Goal: Task Accomplishment & Management: Use online tool/utility

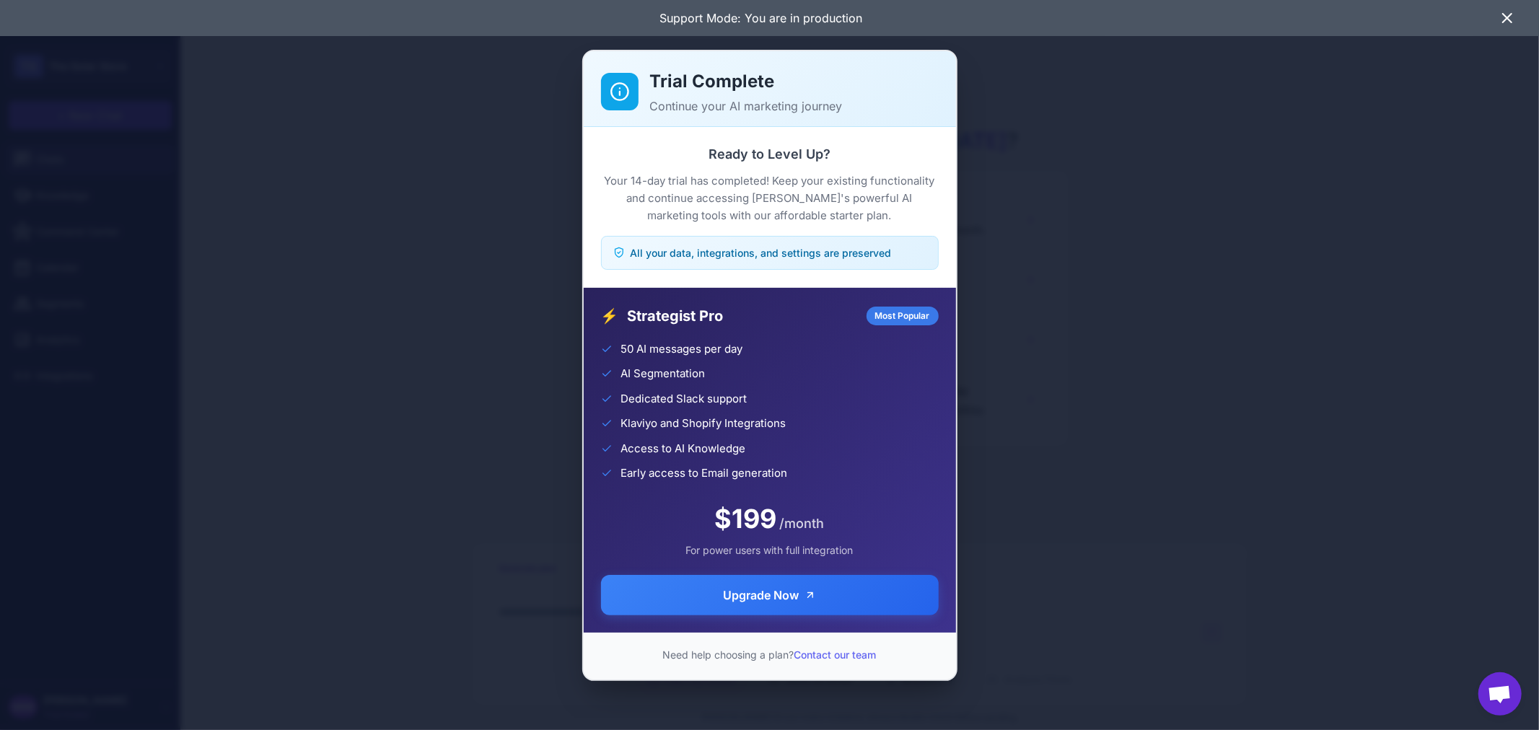
drag, startPoint x: 214, startPoint y: 125, endPoint x: 153, endPoint y: 24, distance: 117.8
click at [214, 125] on div "Trial Complete Continue your AI marketing journey Ready to Level Up? Your 14-da…" at bounding box center [769, 365] width 1539 height 707
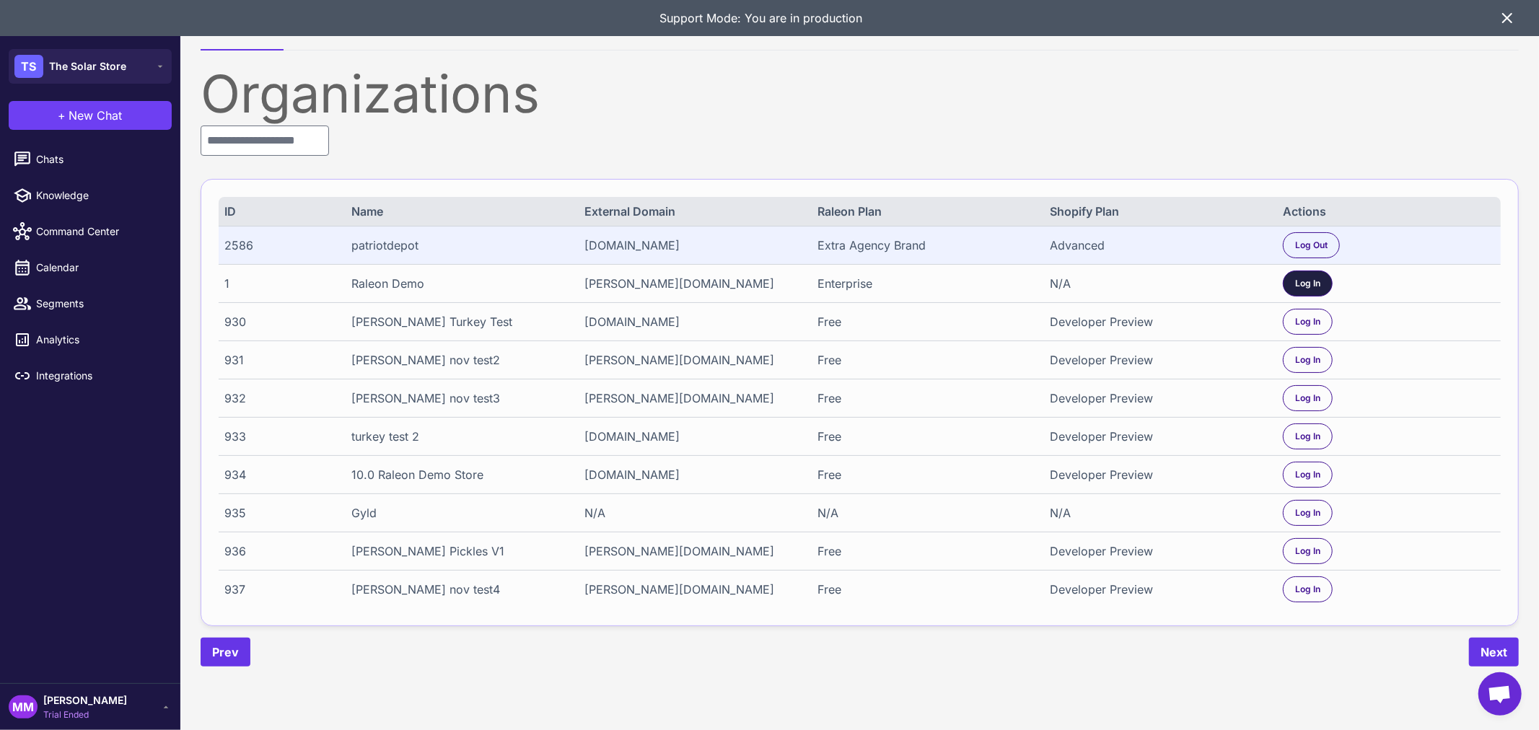
click at [1317, 277] on span "Log In" at bounding box center [1307, 283] width 25 height 13
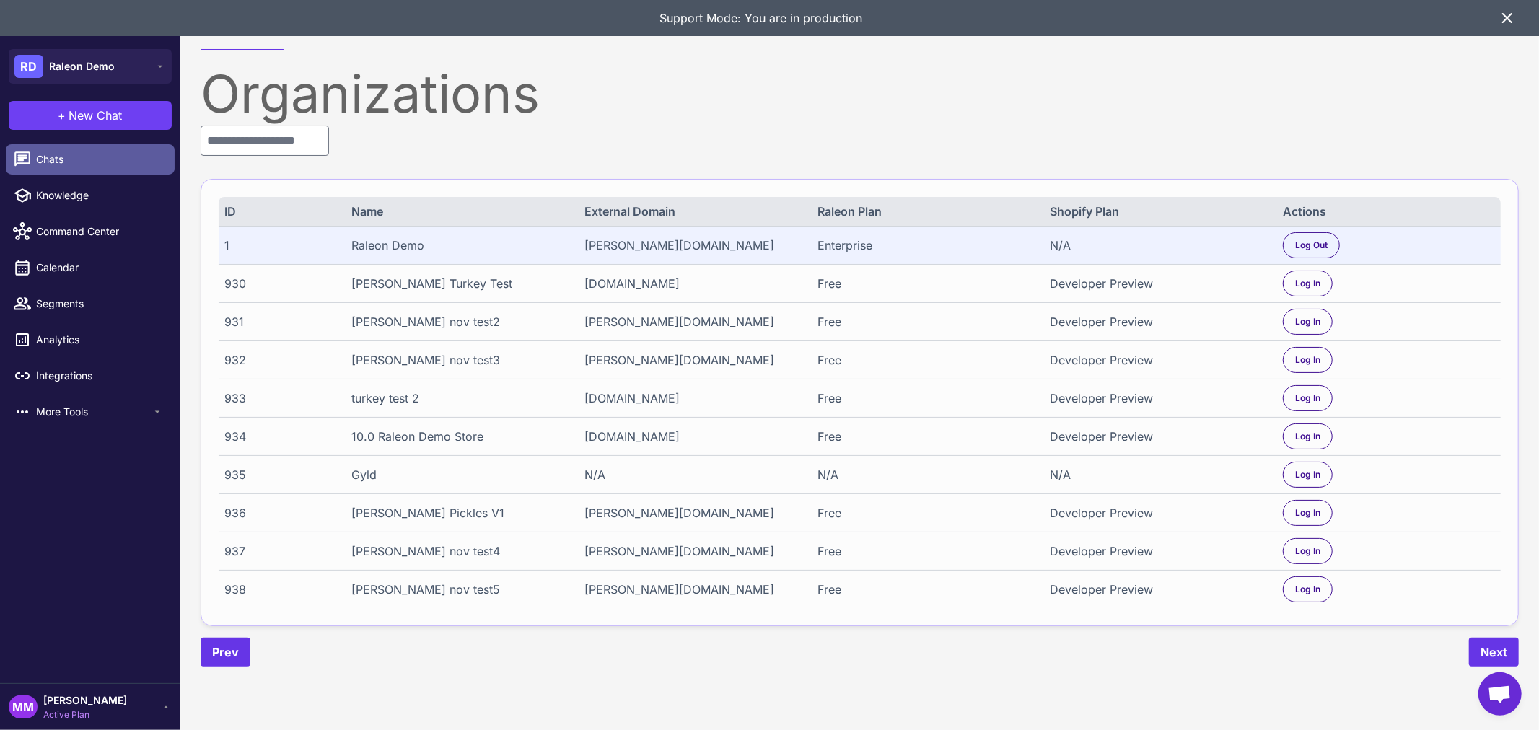
click at [77, 170] on link "Chats" at bounding box center [90, 159] width 169 height 30
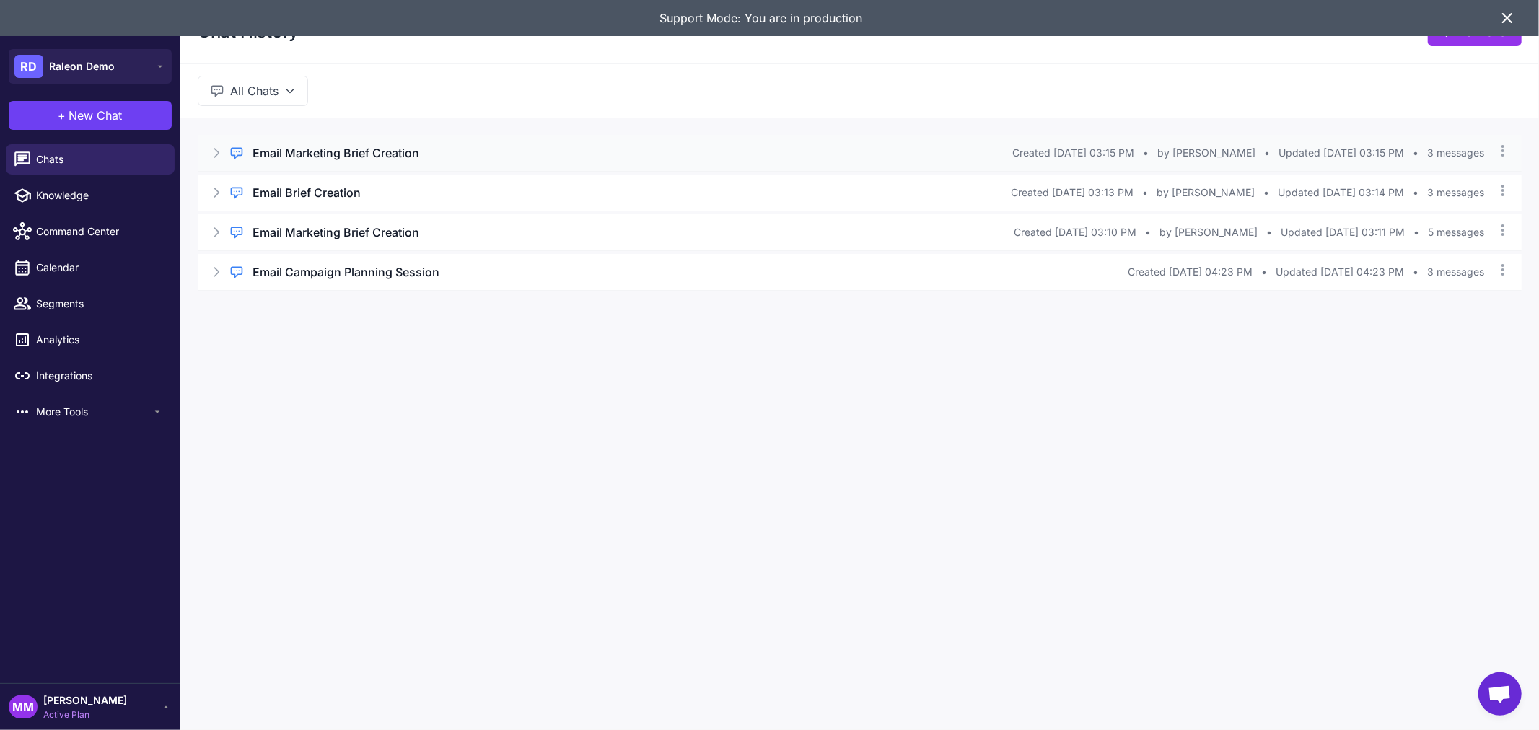
click at [310, 152] on h3 "Email Marketing Brief Creation" at bounding box center [336, 152] width 167 height 17
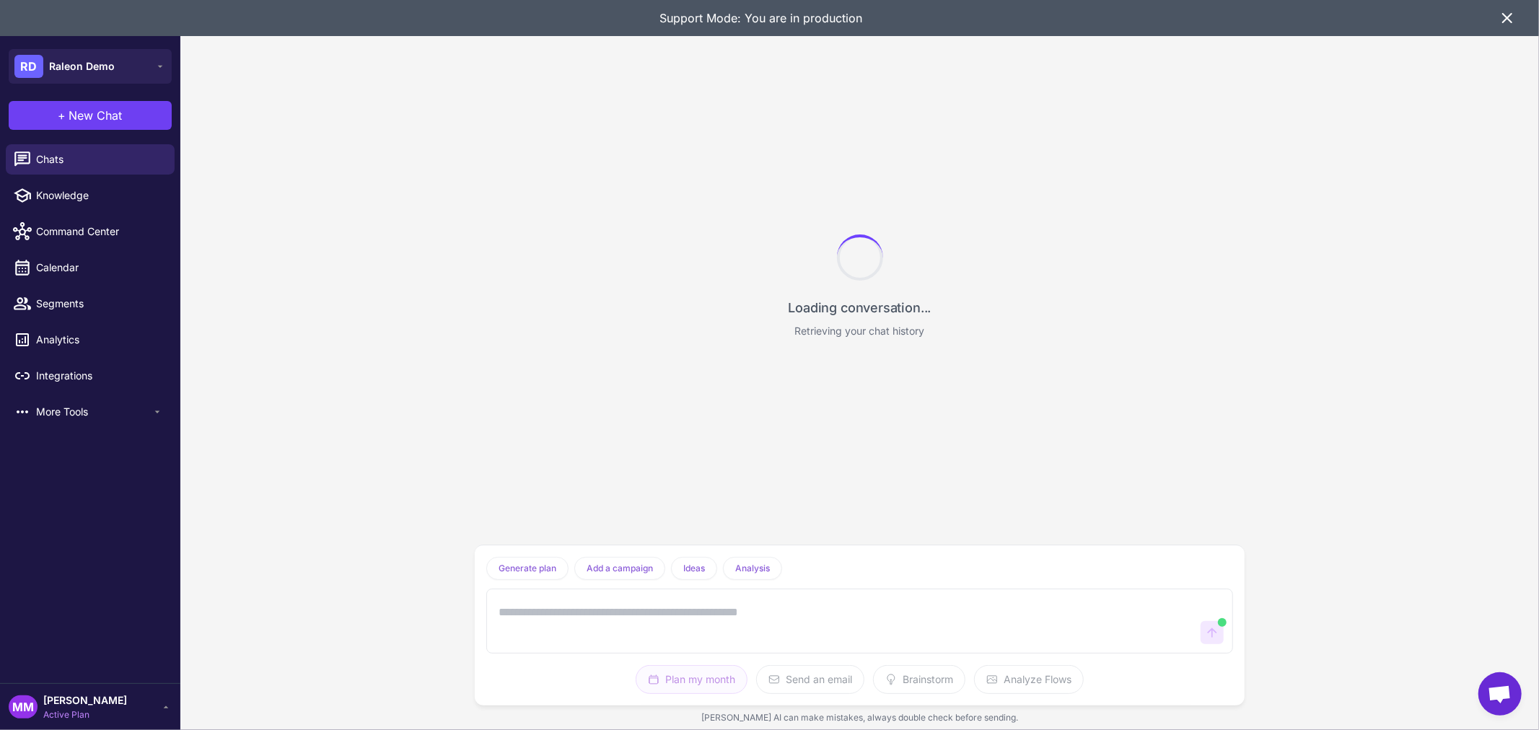
scroll to position [85, 0]
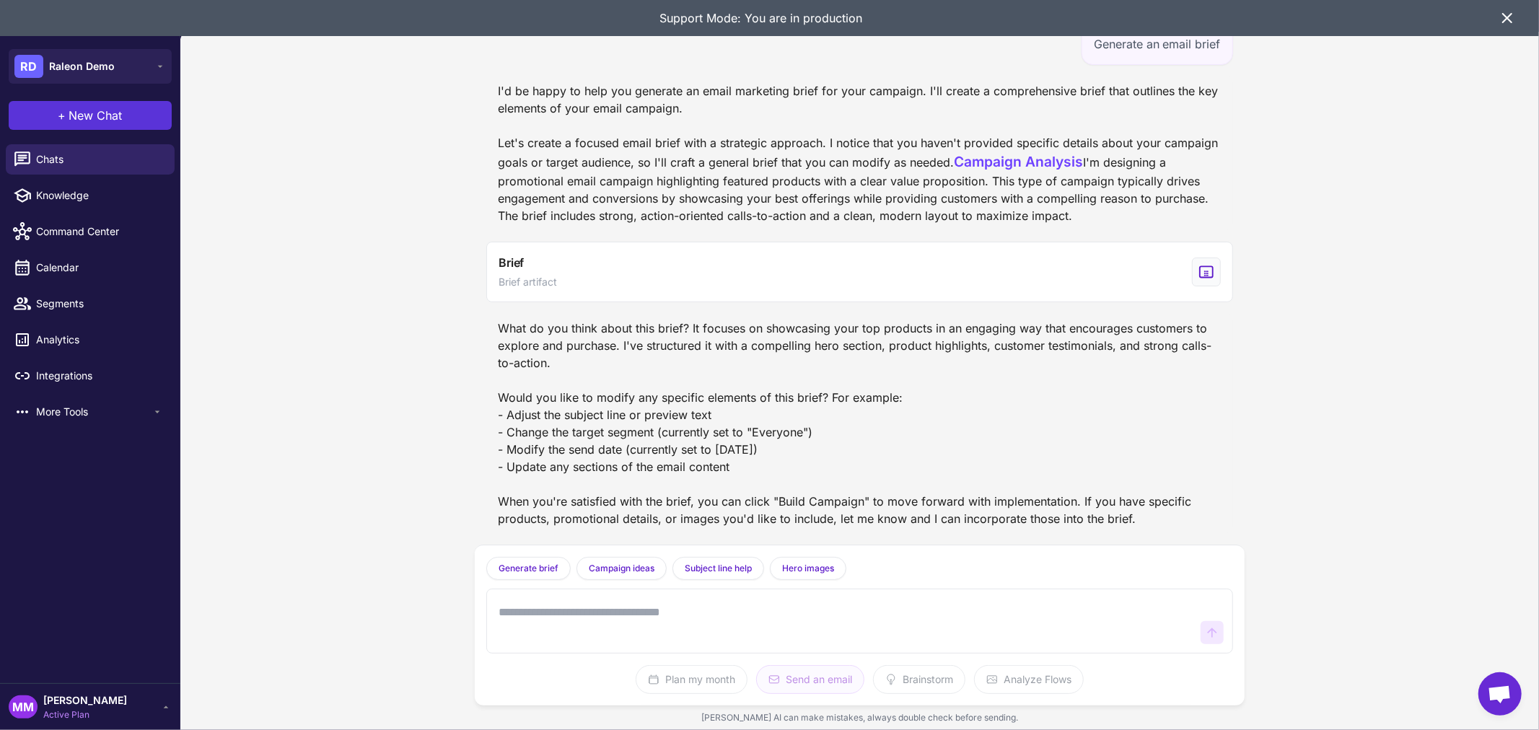
click at [61, 112] on span "+" at bounding box center [62, 115] width 8 height 17
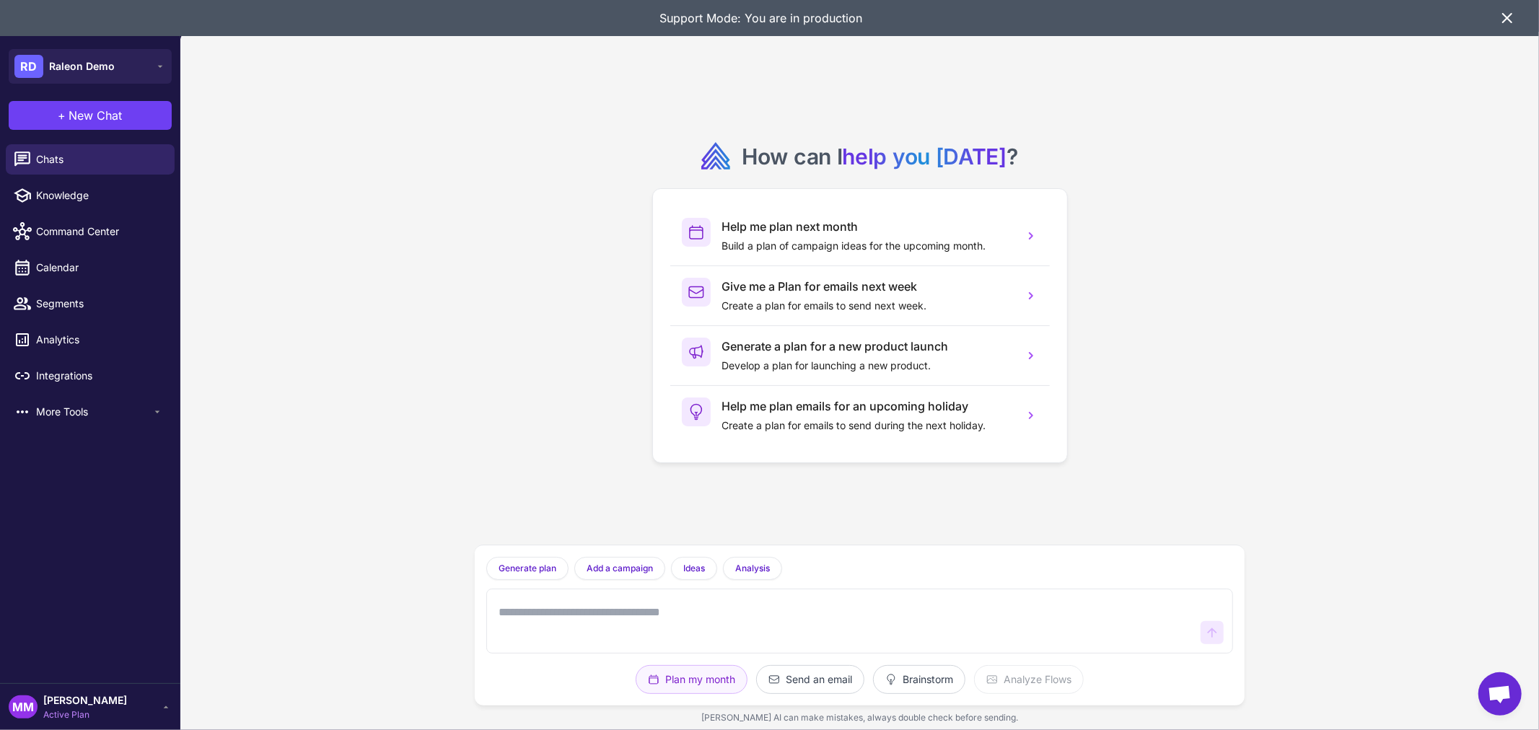
click at [1266, 84] on div "How can I help you [DATE] ? Help me plan next month Build a plan of campaign id…" at bounding box center [859, 381] width 1359 height 698
